Goal: Information Seeking & Learning: Learn about a topic

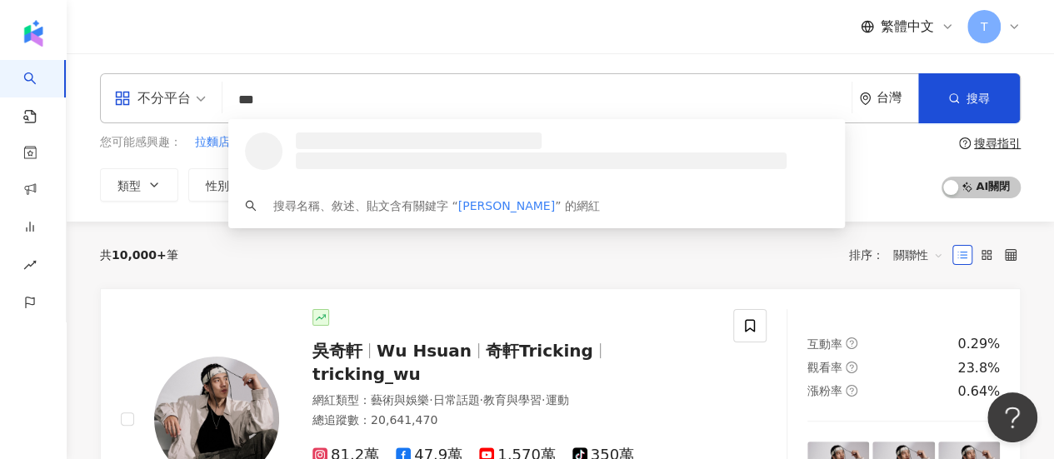
type input "****"
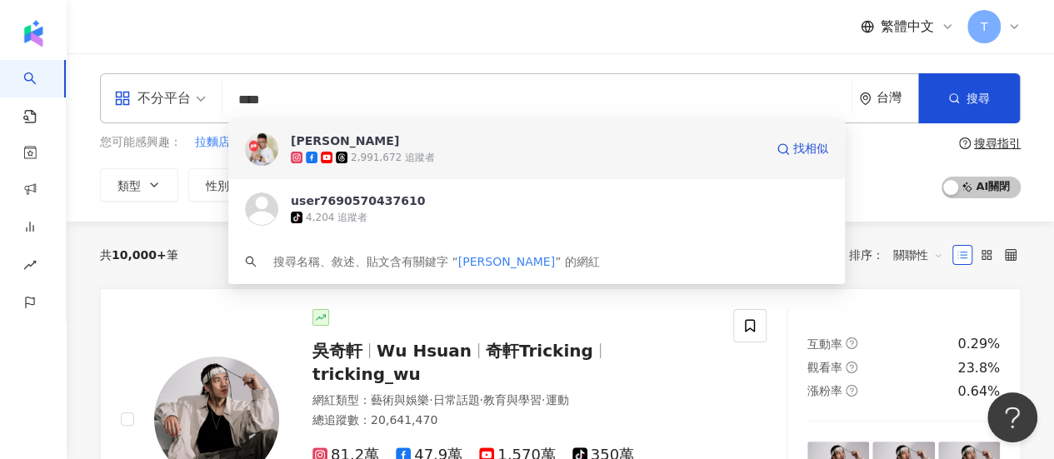
click at [425, 161] on div "2,991,672 追蹤者" at bounding box center [393, 158] width 84 height 14
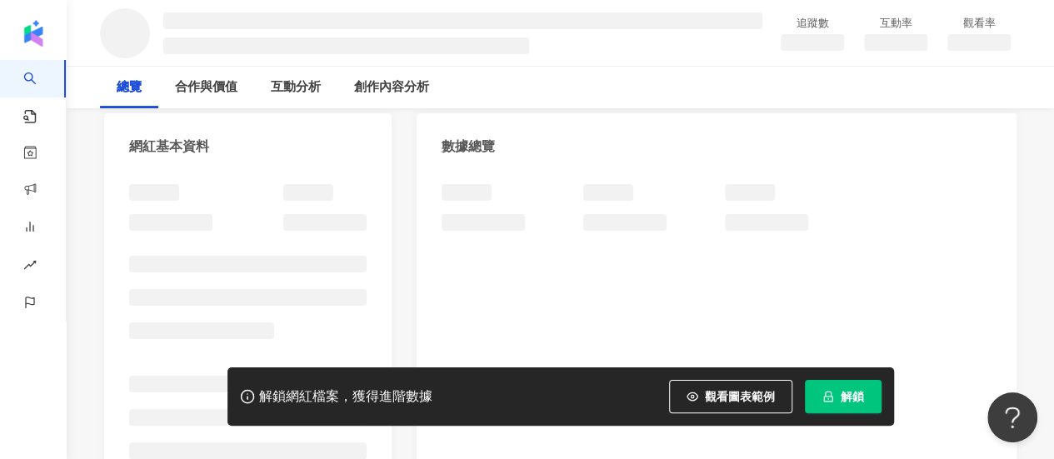
scroll to position [167, 0]
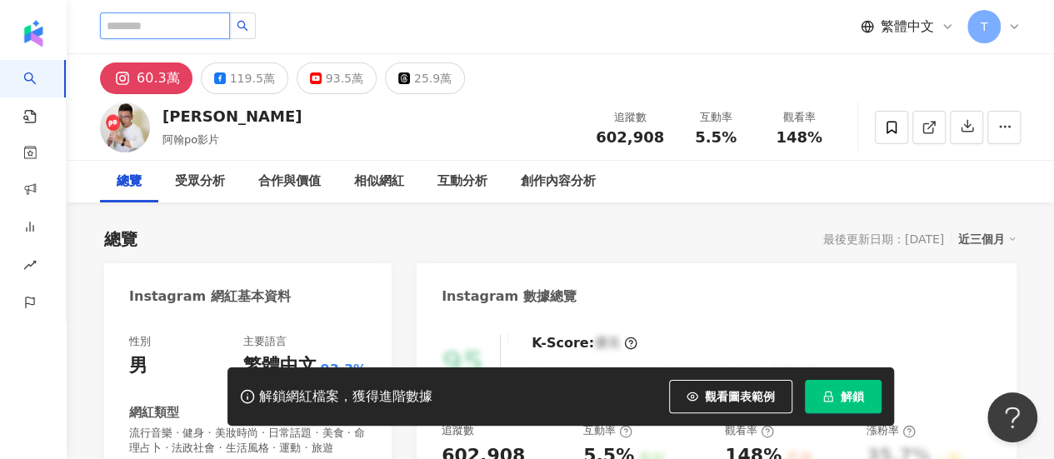
click at [197, 18] on input "search" at bounding box center [165, 25] width 130 height 27
